Goal: Task Accomplishment & Management: Manage account settings

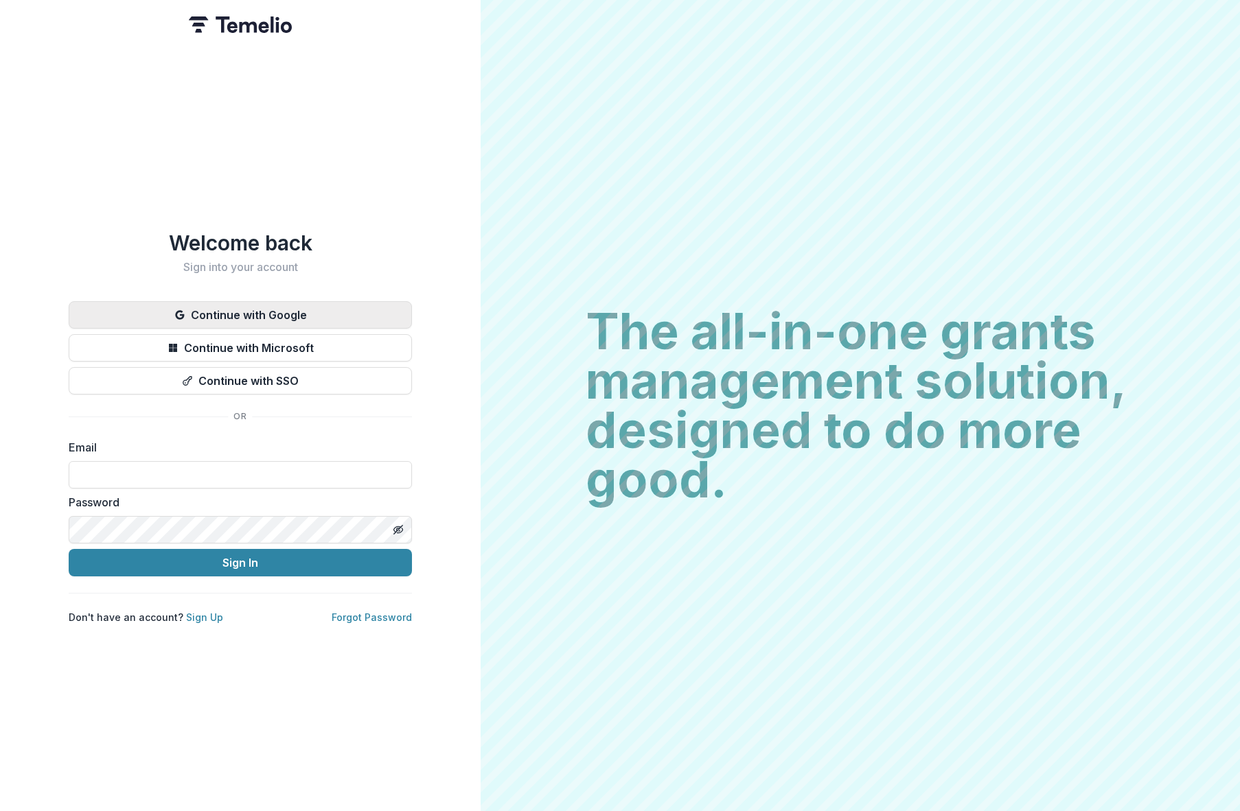
click at [302, 314] on button "Continue with Google" at bounding box center [240, 314] width 343 height 27
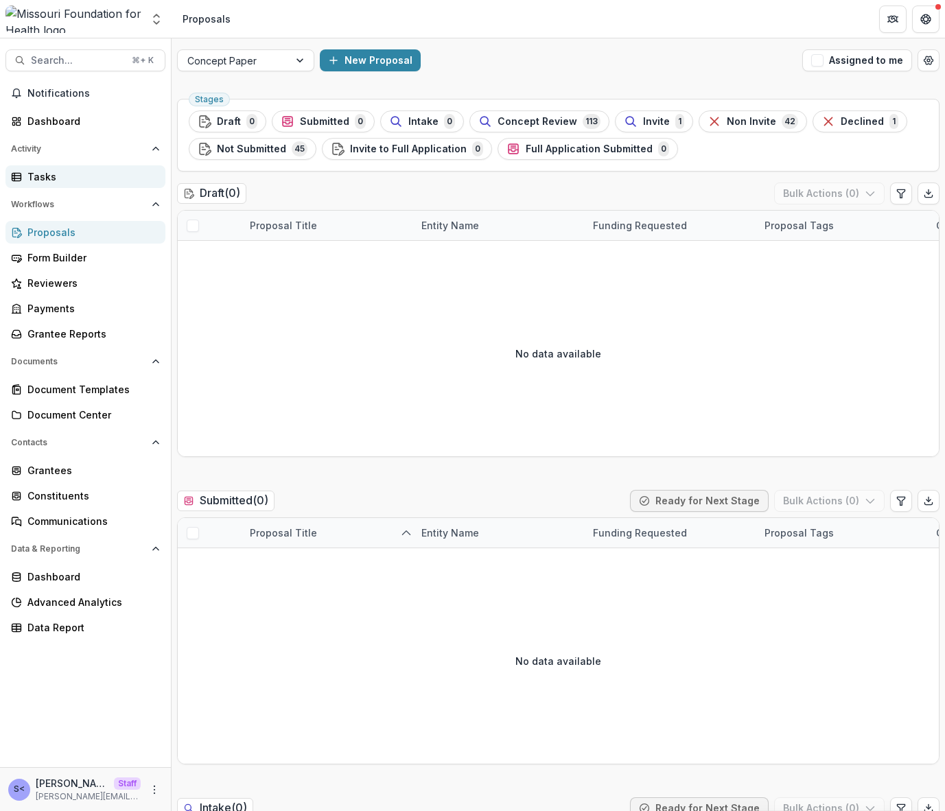
click at [62, 173] on div "Tasks" at bounding box center [90, 177] width 127 height 14
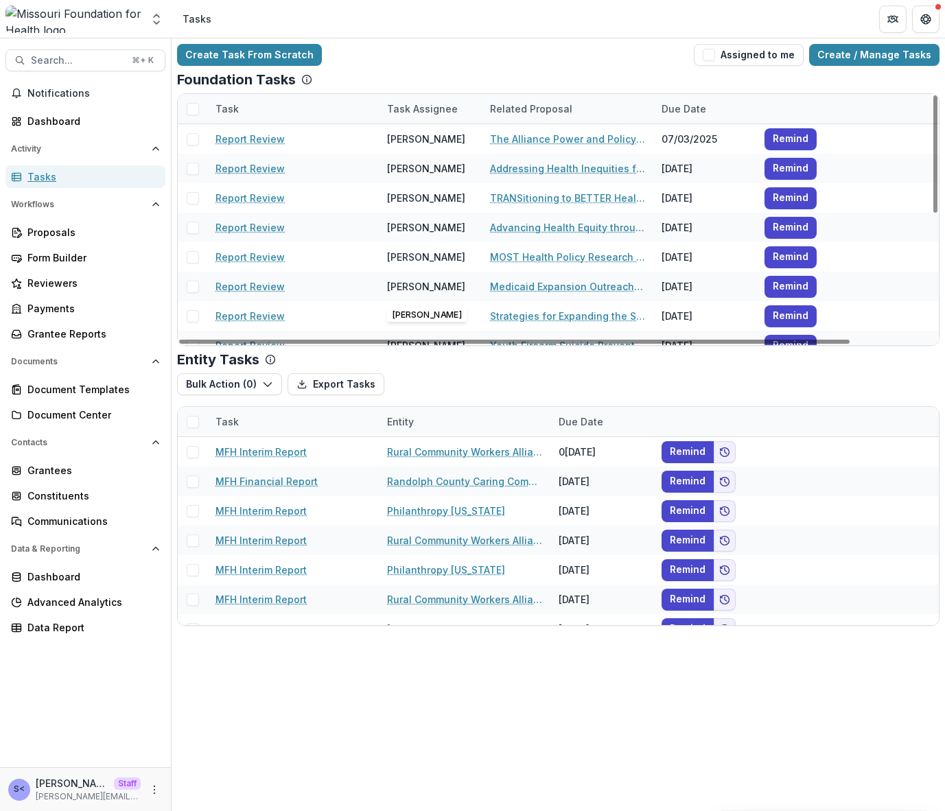
scroll to position [266, 0]
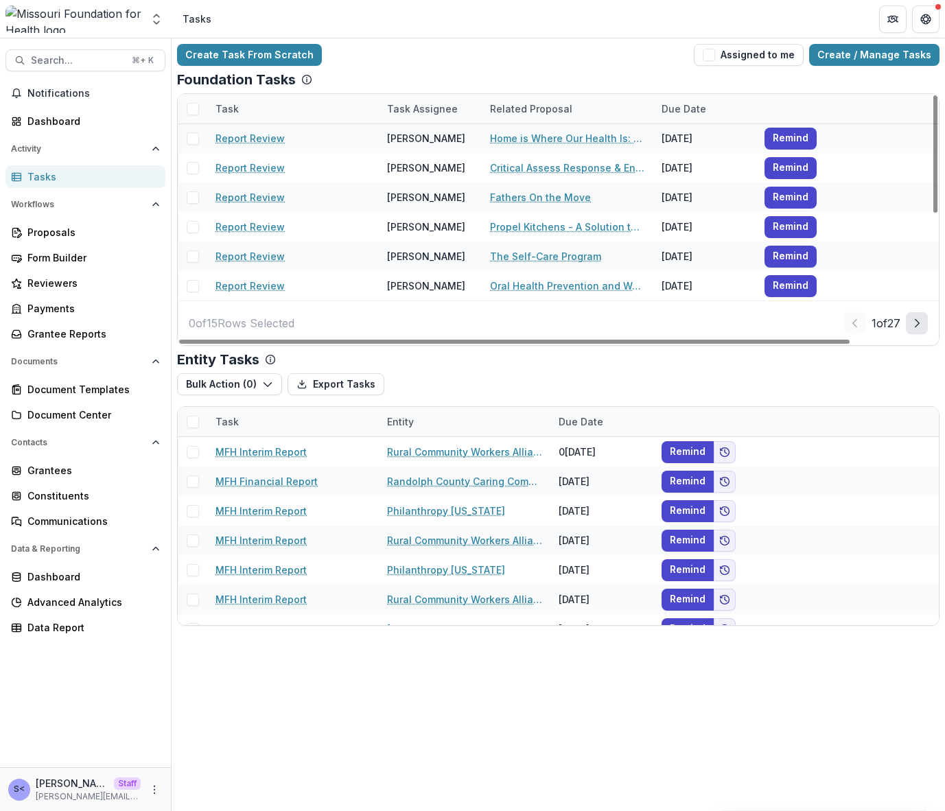
click at [914, 321] on icon "Next Page" at bounding box center [917, 323] width 11 height 11
click at [912, 327] on icon "Next Page" at bounding box center [917, 323] width 11 height 11
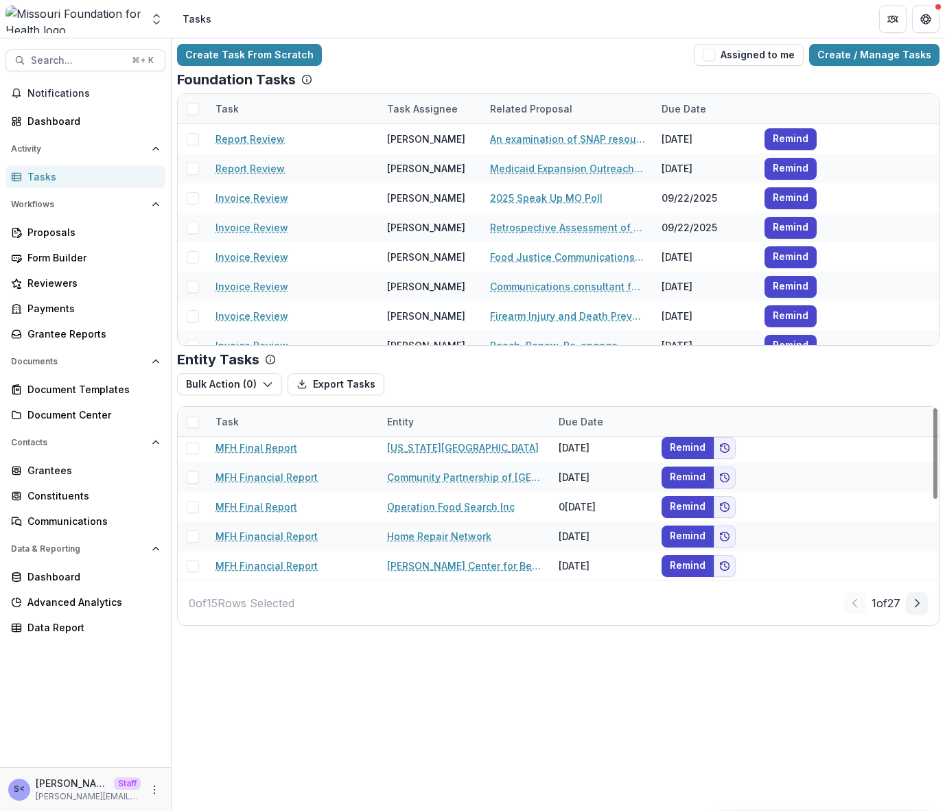
scroll to position [0, 0]
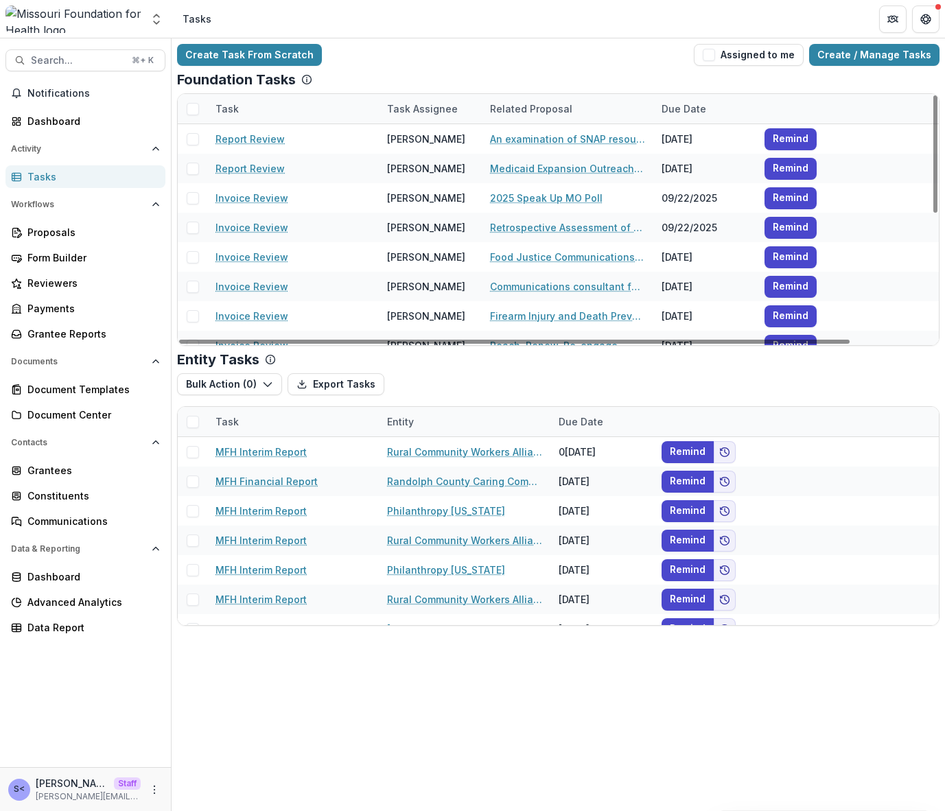
click at [189, 112] on span at bounding box center [193, 109] width 12 height 12
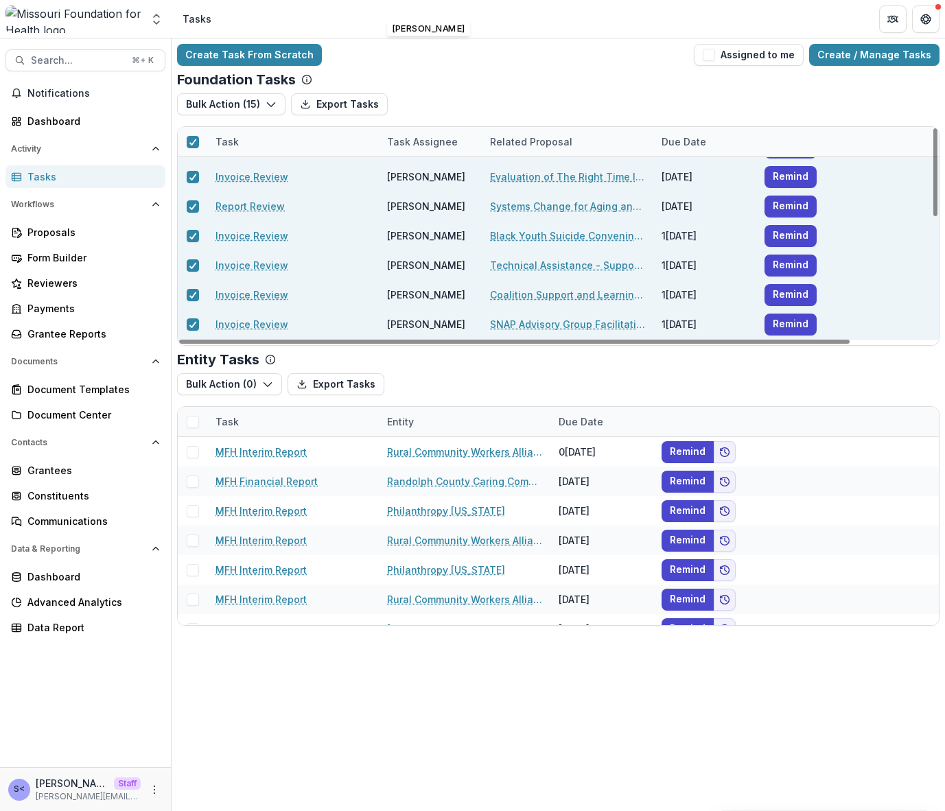
scroll to position [299, 0]
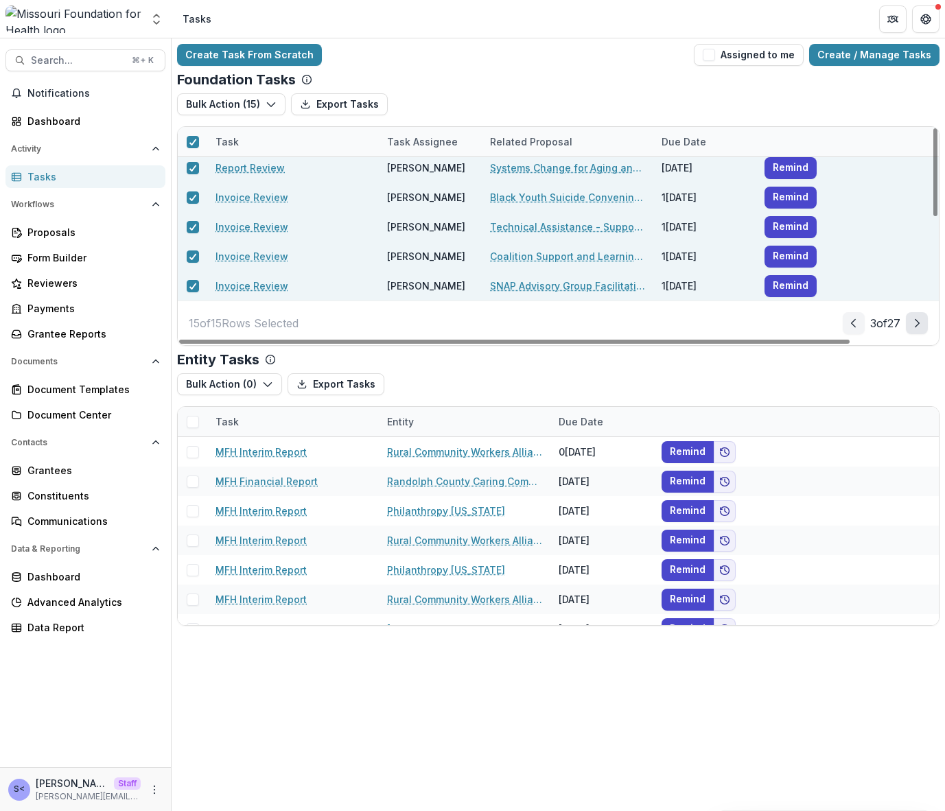
click at [912, 322] on icon "Next Page" at bounding box center [917, 323] width 11 height 11
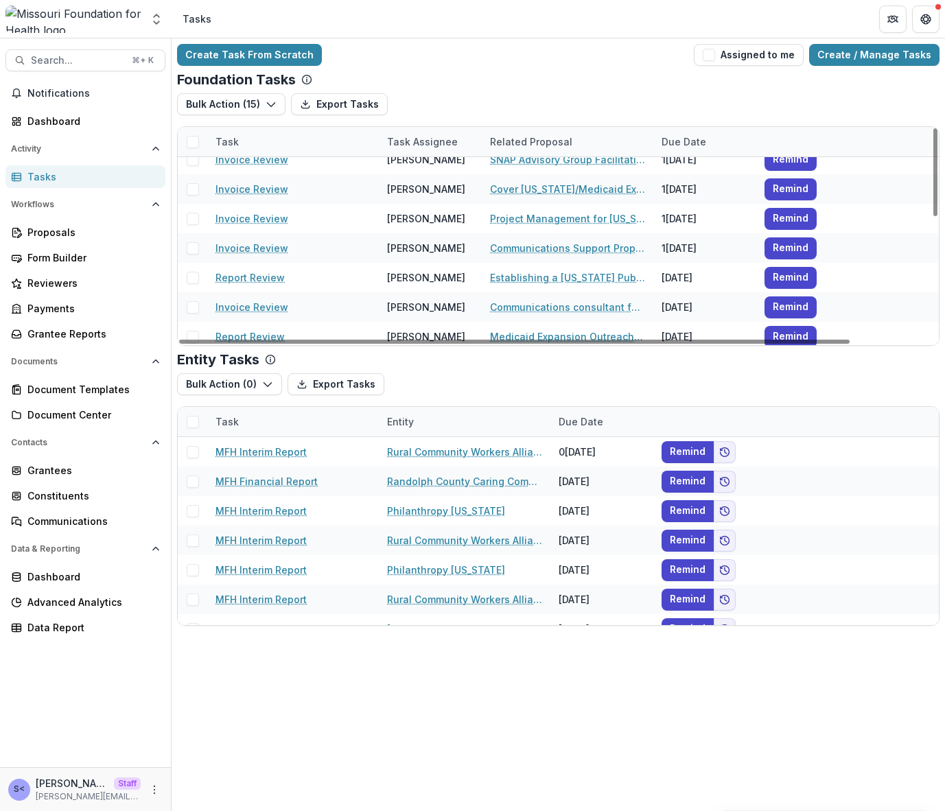
scroll to position [0, 0]
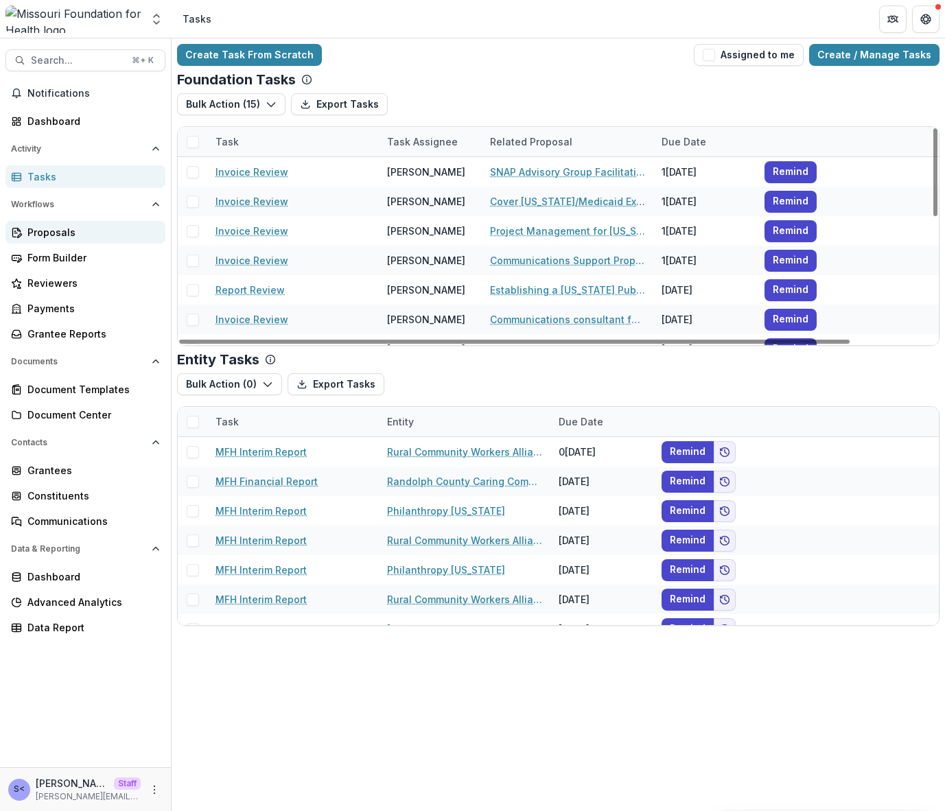
click at [115, 228] on div "Proposals" at bounding box center [90, 232] width 127 height 14
